Goal: Use online tool/utility: Utilize a website feature to perform a specific function

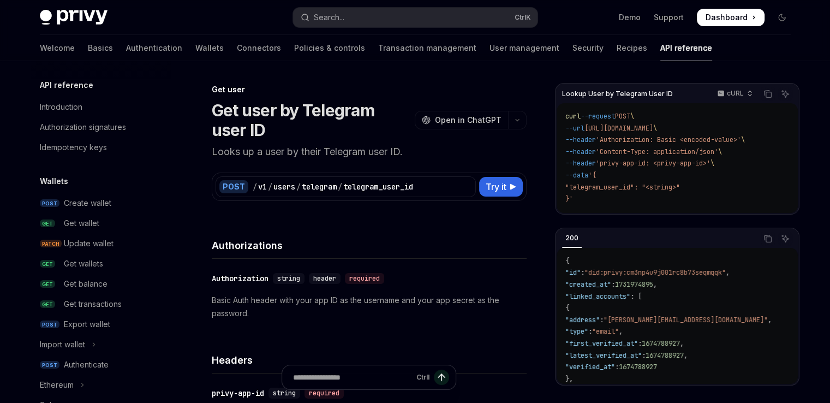
scroll to position [1180, 0]
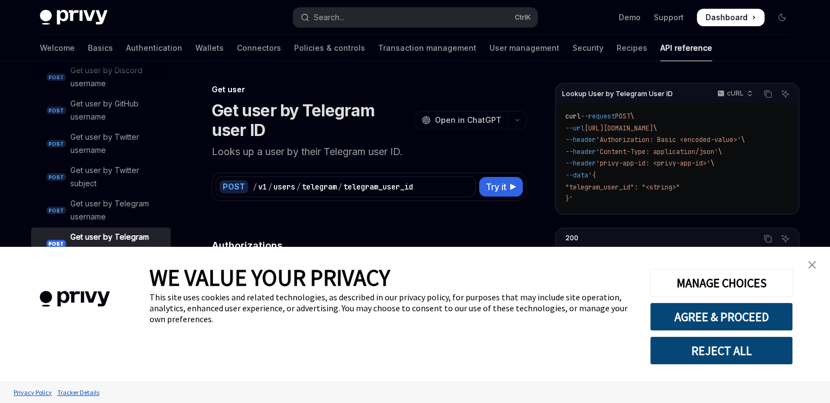
click at [803, 265] on link "close banner" at bounding box center [812, 265] width 22 height 22
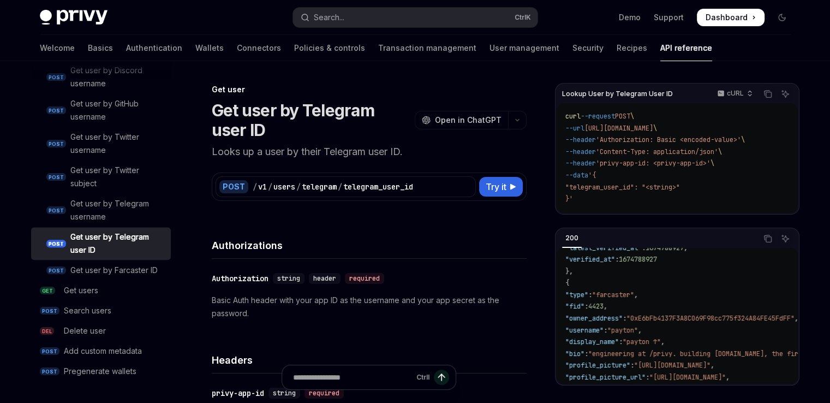
scroll to position [0, 0]
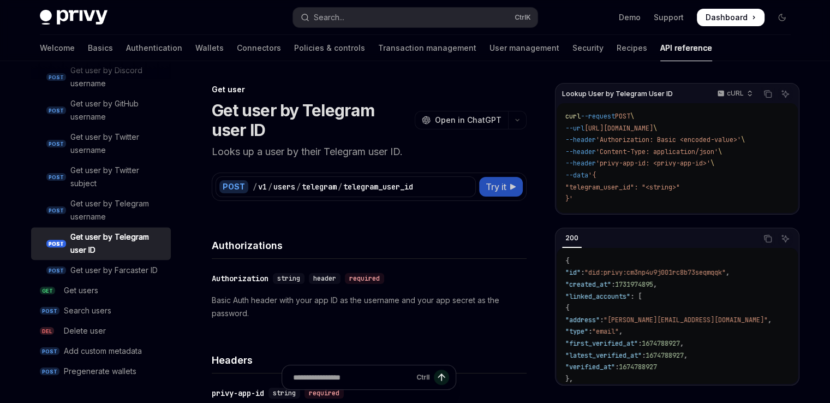
click at [497, 187] on span "Try it" at bounding box center [495, 186] width 21 height 13
type textarea "*"
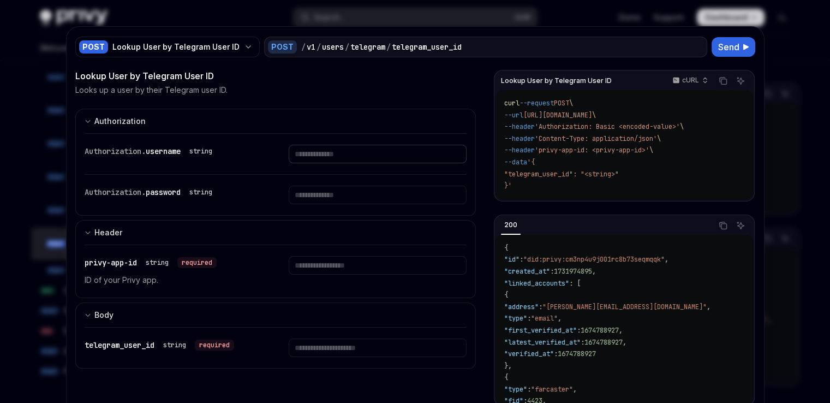
click at [338, 153] on input "Enter username" at bounding box center [378, 154] width 178 height 19
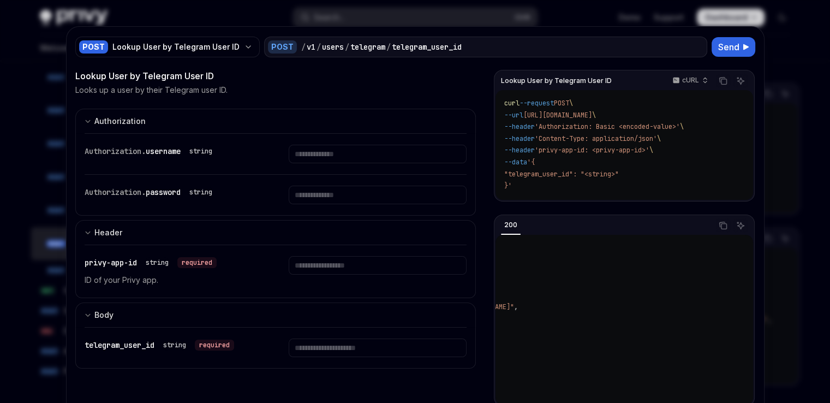
scroll to position [0, 323]
drag, startPoint x: 743, startPoint y: 258, endPoint x: 743, endPoint y: 290, distance: 31.6
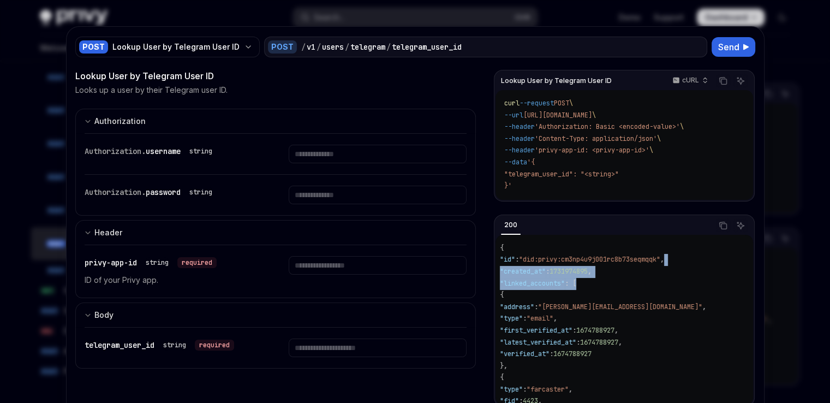
scroll to position [0, 0]
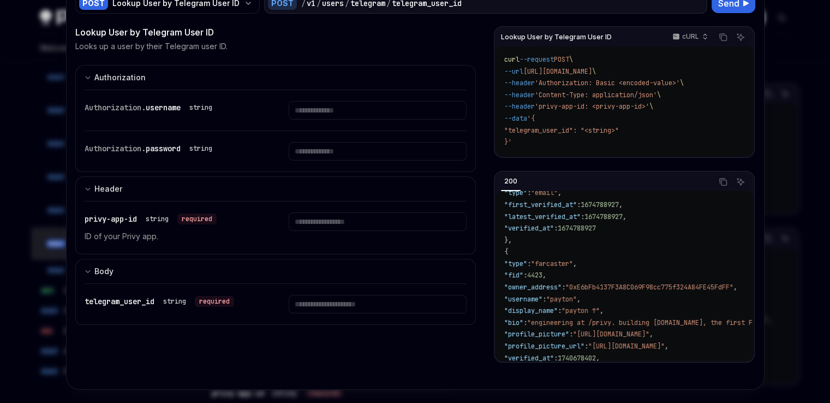
scroll to position [73, 0]
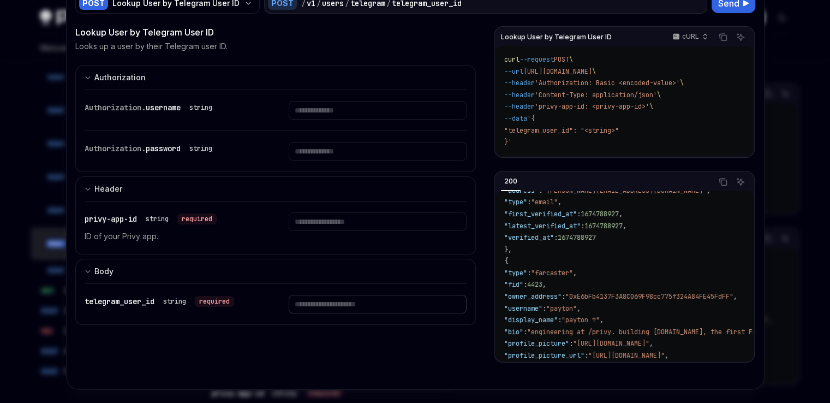
click at [334, 308] on input "Enter telegram_user_id" at bounding box center [378, 304] width 178 height 19
click at [328, 298] on input "Enter telegram_user_id" at bounding box center [378, 304] width 178 height 19
click at [361, 116] on input "Enter username" at bounding box center [378, 110] width 178 height 19
click at [326, 302] on input "Enter telegram_user_id" at bounding box center [378, 304] width 178 height 19
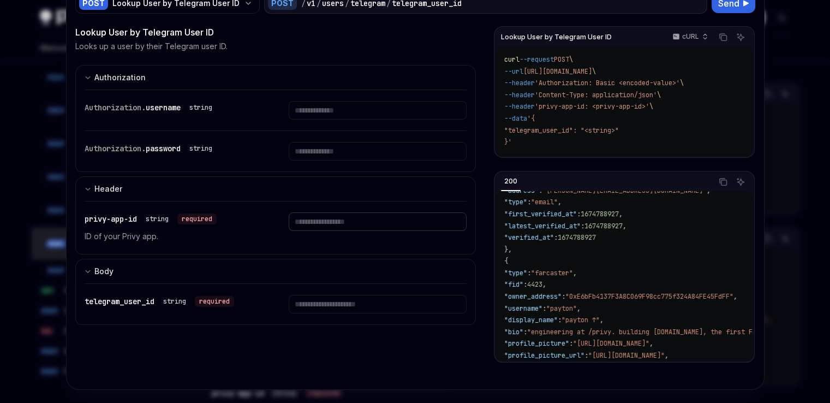
click at [358, 223] on input "Enter privy-app-id" at bounding box center [378, 221] width 178 height 19
